Goal: Task Accomplishment & Management: Complete application form

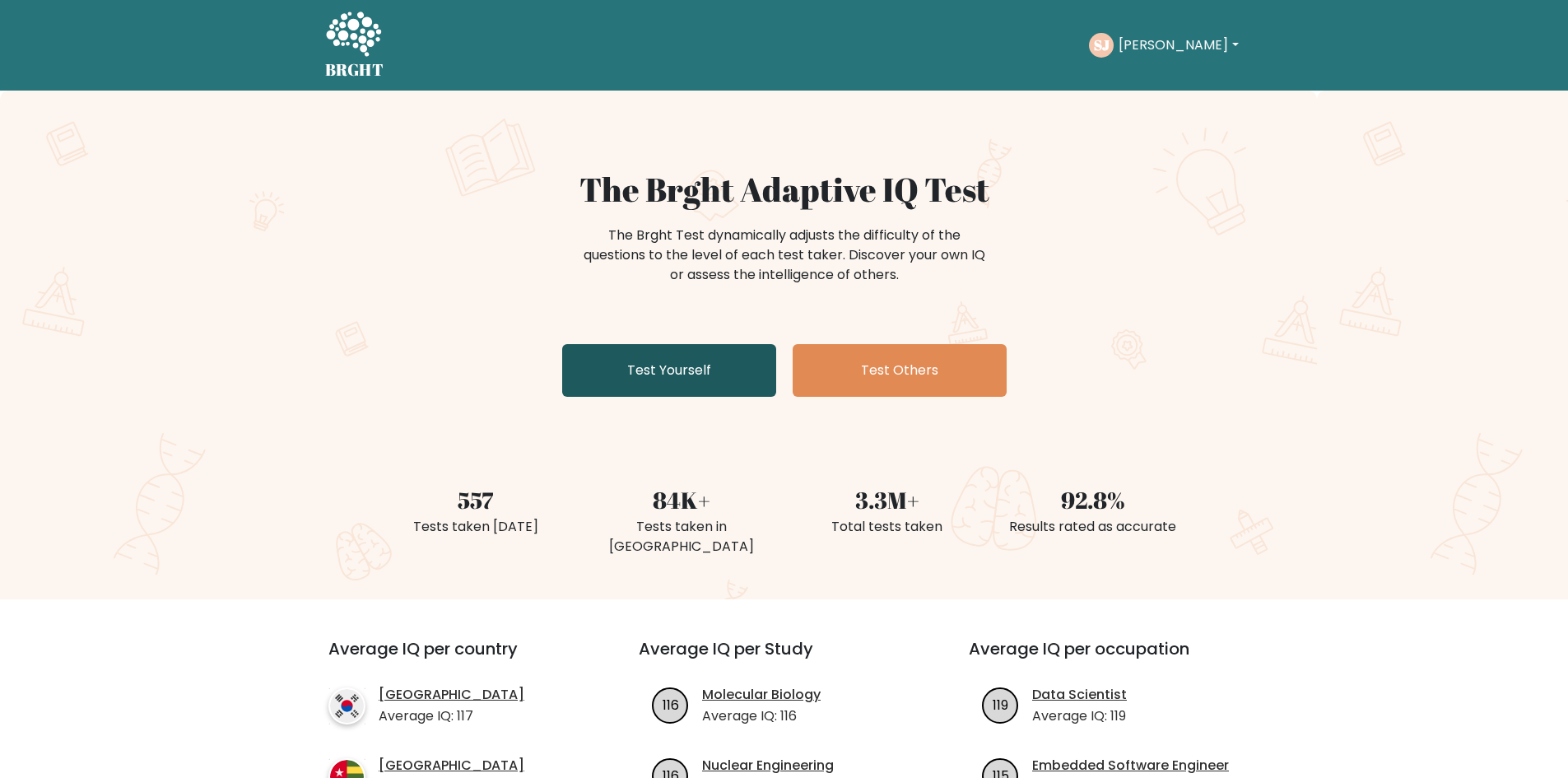
click at [663, 356] on link "Test Yourself" at bounding box center [669, 371] width 214 height 52
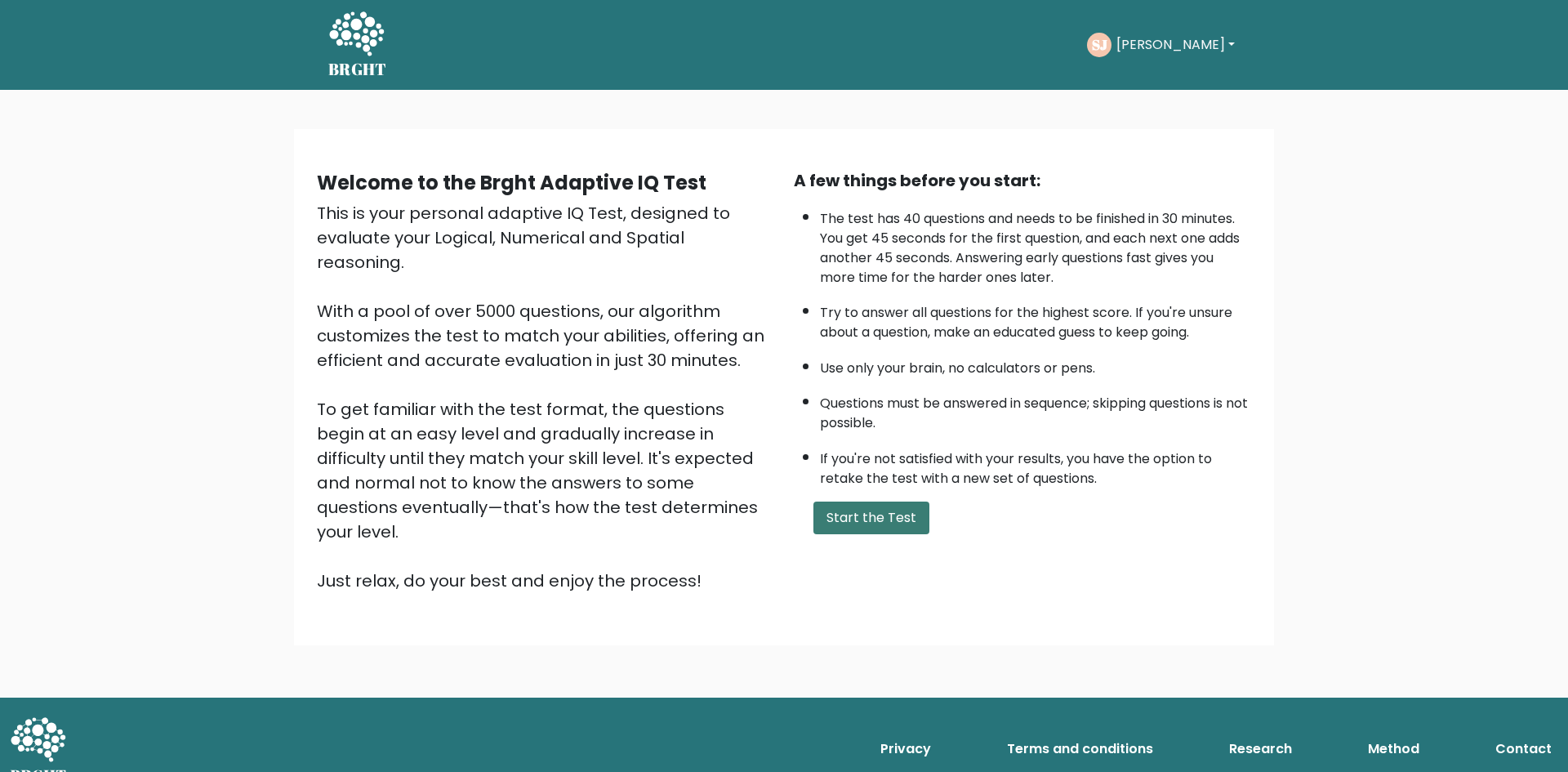
click at [894, 516] on button "Start the Test" at bounding box center [871, 518] width 116 height 33
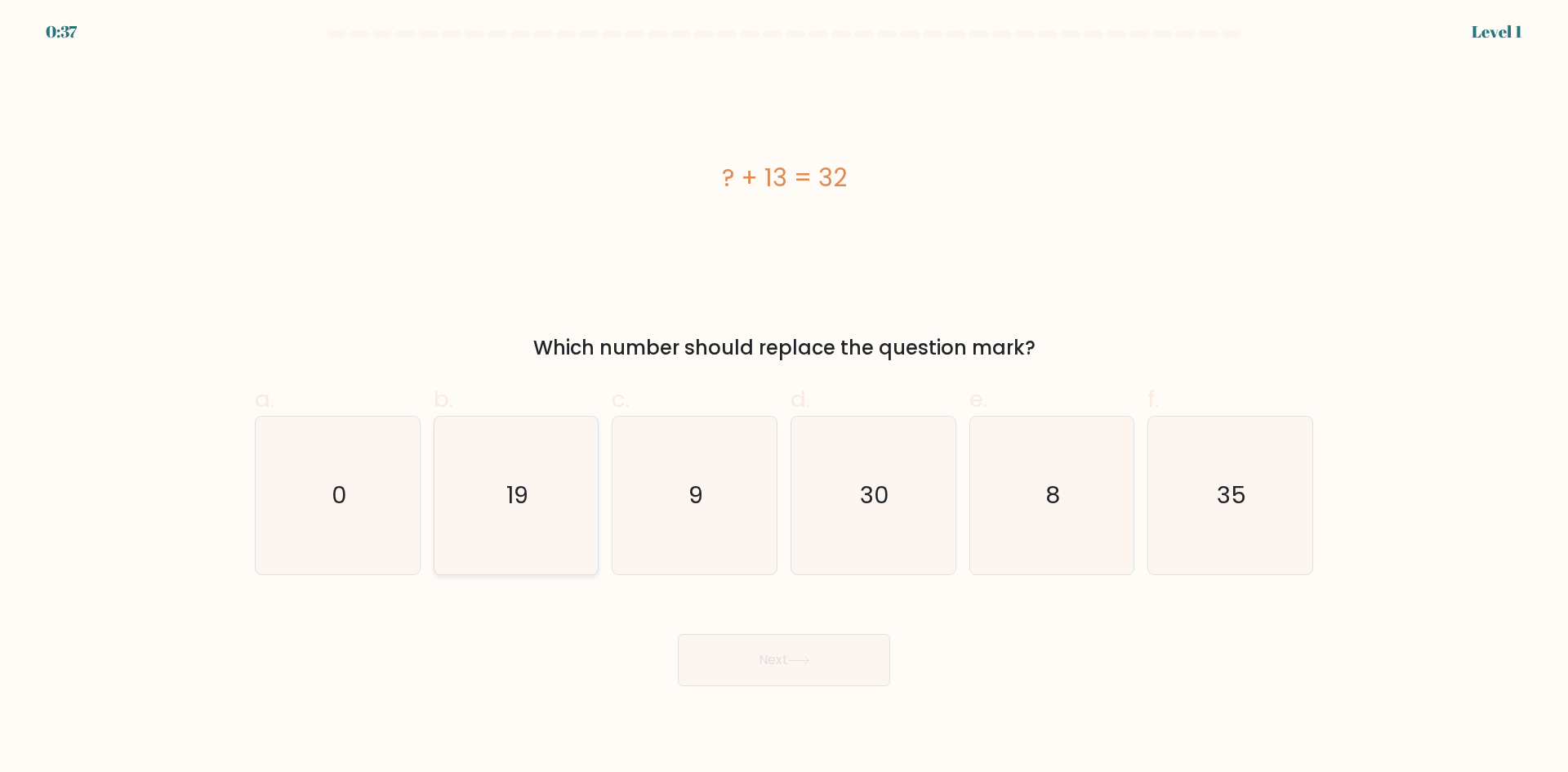
click at [496, 512] on icon "19" at bounding box center [516, 495] width 157 height 157
click at [784, 397] on input "b. 19" at bounding box center [784, 391] width 1 height 11
radio input "true"
click at [771, 657] on button "Next" at bounding box center [784, 660] width 212 height 52
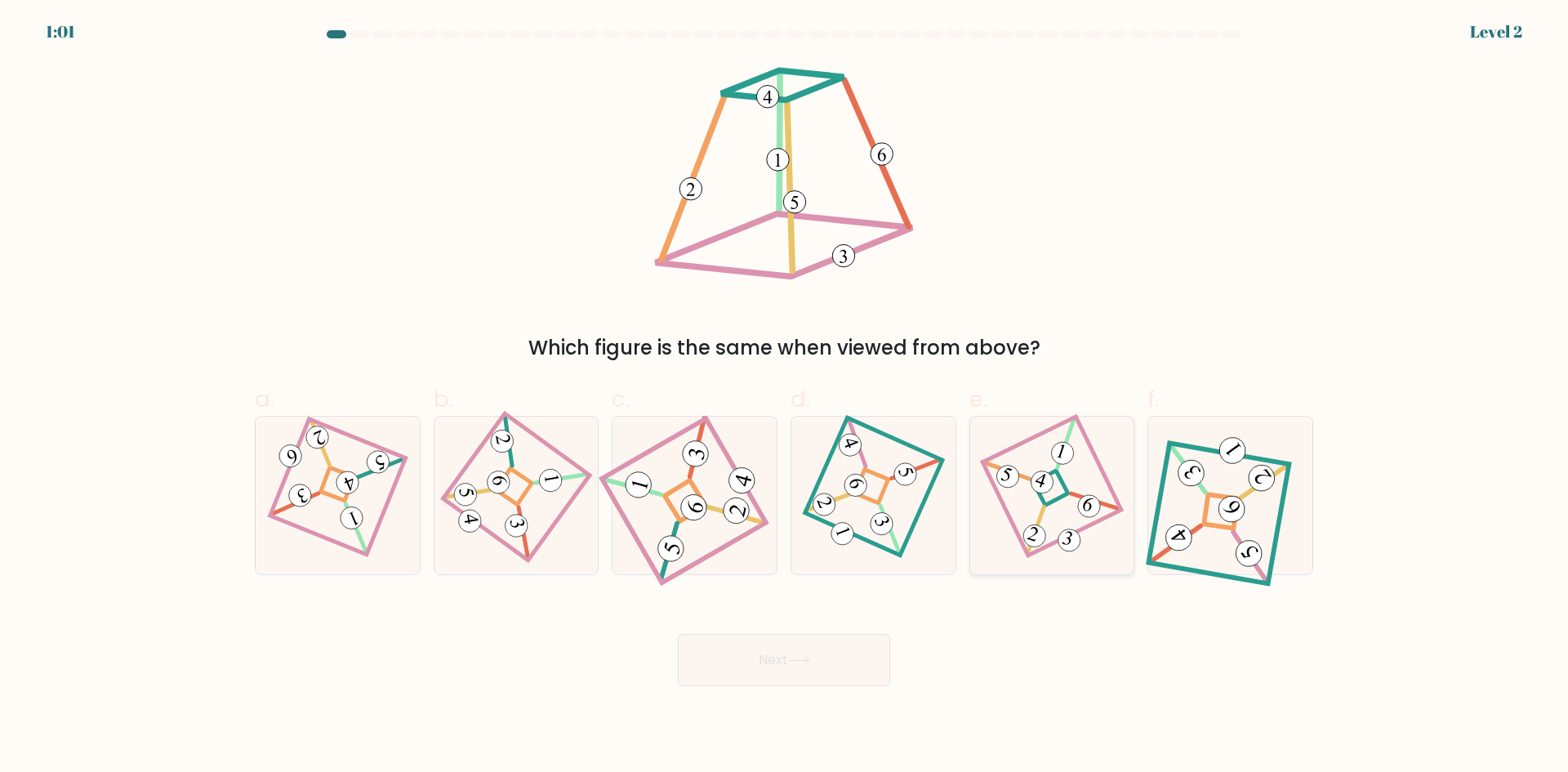
click at [1023, 505] on icon at bounding box center [1051, 495] width 108 height 126
click at [784, 397] on input "e." at bounding box center [784, 391] width 1 height 11
radio input "true"
click at [832, 668] on button "Next" at bounding box center [784, 660] width 212 height 52
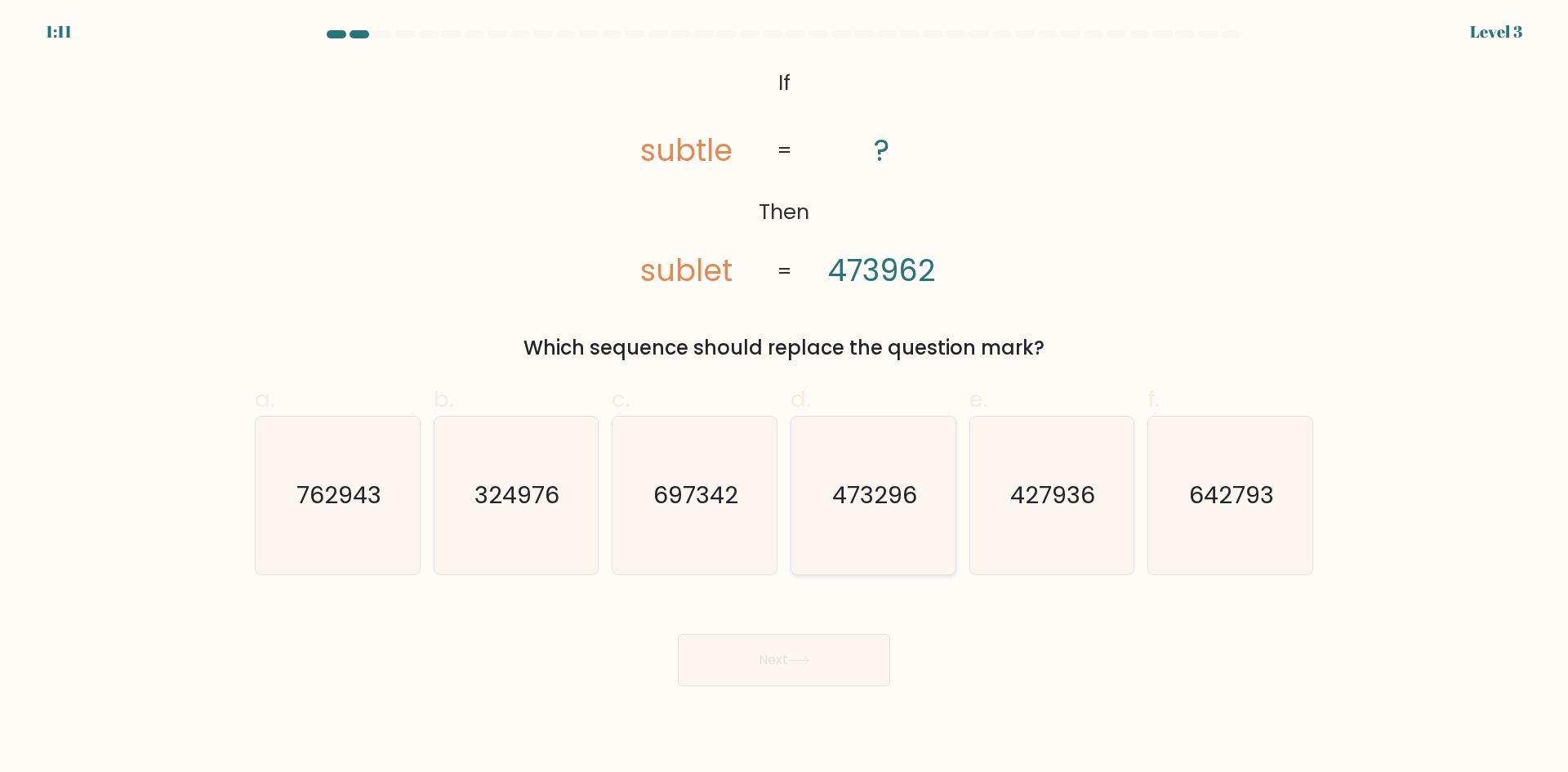
click at [882, 493] on text "473296" at bounding box center [875, 495] width 84 height 33
click at [784, 397] on input "d. 473296" at bounding box center [784, 391] width 1 height 11
radio input "true"
click at [808, 666] on button "Next" at bounding box center [784, 660] width 212 height 52
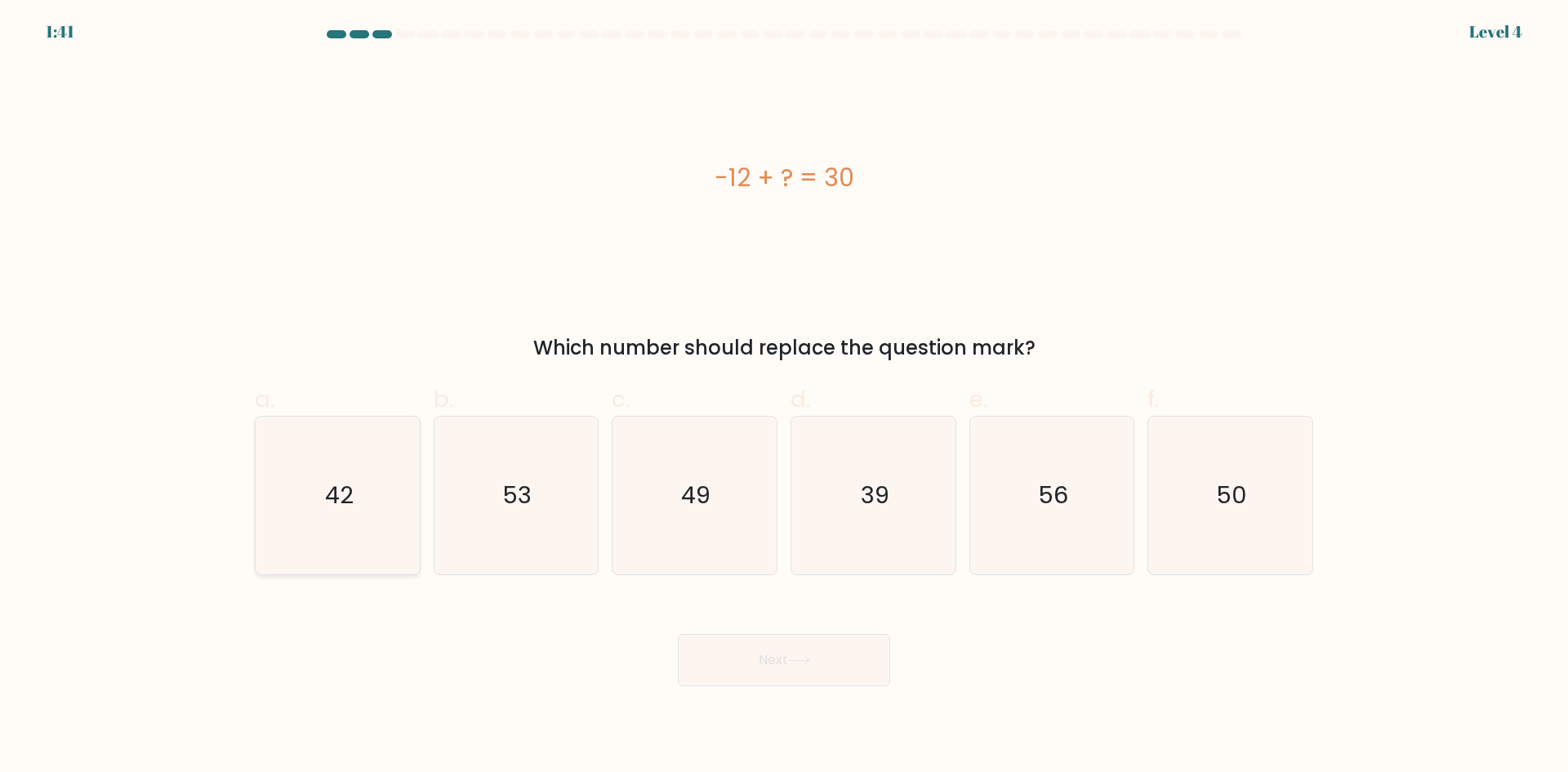
click at [349, 513] on icon "42" at bounding box center [338, 495] width 157 height 157
click at [784, 397] on input "a. 42" at bounding box center [784, 391] width 1 height 11
radio input "true"
click at [795, 663] on icon at bounding box center [799, 660] width 22 height 9
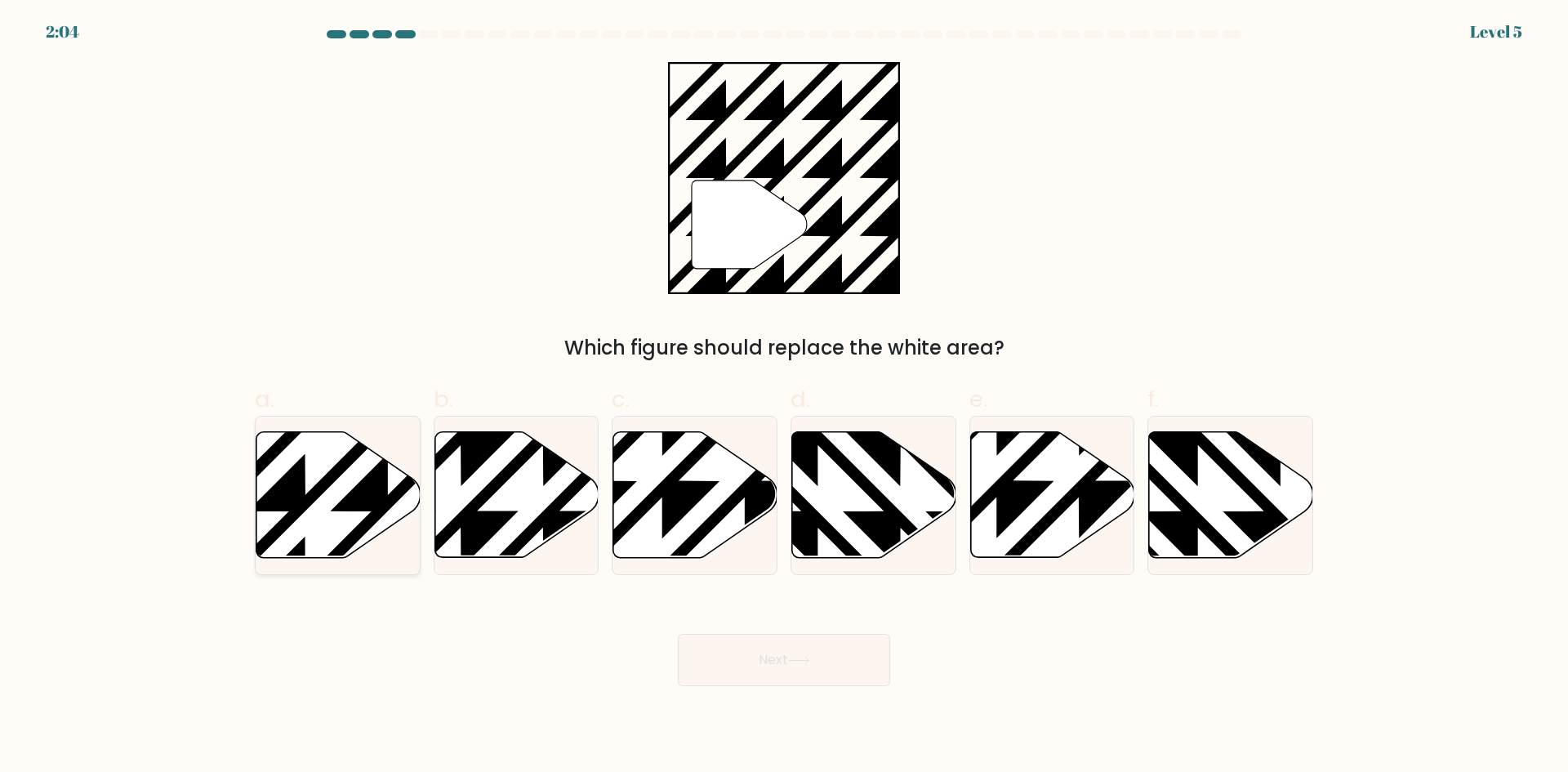
click at [326, 506] on icon at bounding box center [338, 495] width 164 height 126
click at [784, 397] on input "a." at bounding box center [784, 391] width 1 height 11
radio input "true"
click at [765, 664] on button "Next" at bounding box center [784, 660] width 212 height 52
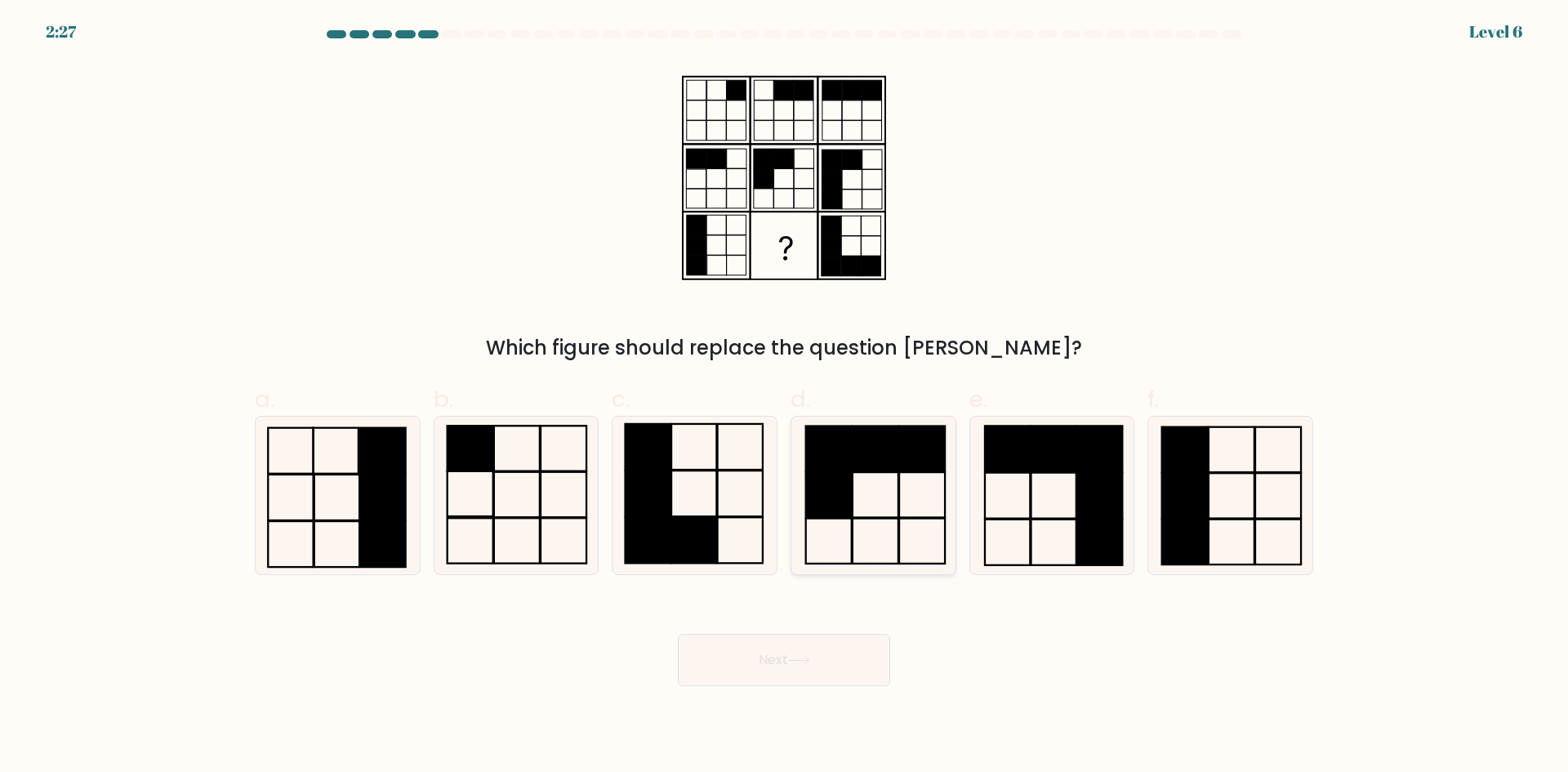
click at [905, 503] on icon at bounding box center [874, 495] width 157 height 157
click at [784, 397] on input "d." at bounding box center [784, 391] width 1 height 11
radio input "true"
click at [828, 662] on button "Next" at bounding box center [784, 660] width 212 height 52
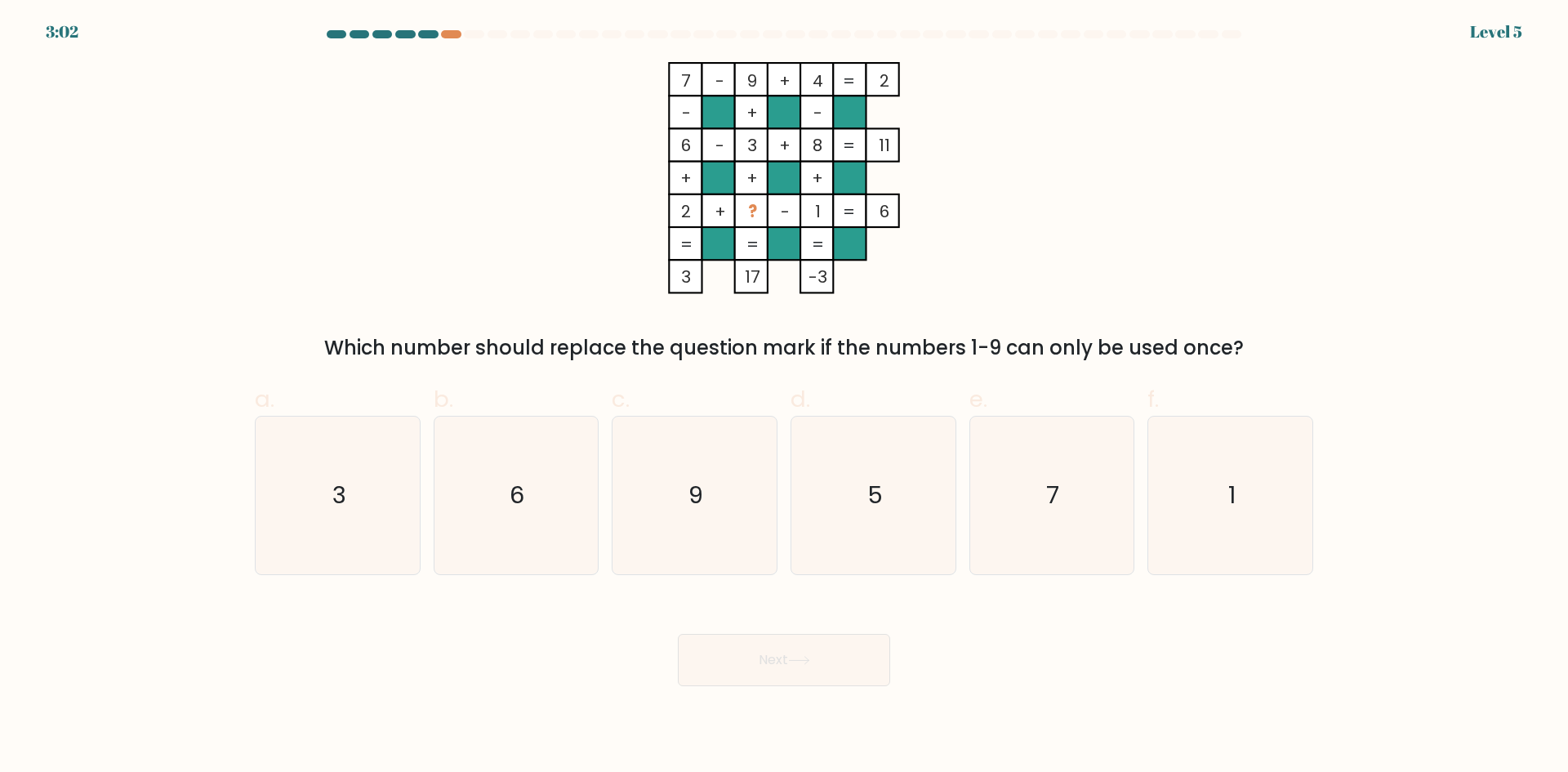
click at [508, 259] on div "7 - 9 + 4 2 - + - 6 - 3 + 8 11 + + + 2 + ? - 1 = 6 = = = = 3 17 -3 = Which numb…" at bounding box center [784, 212] width 1078 height 301
